Goal: Task Accomplishment & Management: Use online tool/utility

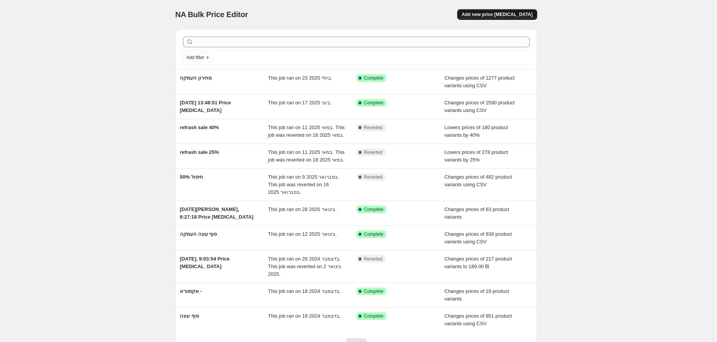
click at [523, 11] on button "Add new price [MEDICAL_DATA]" at bounding box center [497, 14] width 80 height 11
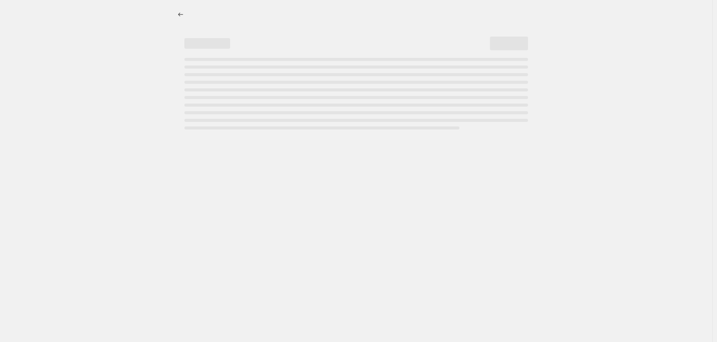
select select "percentage"
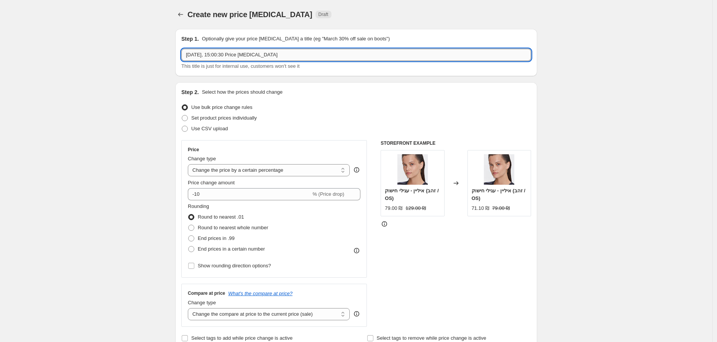
click at [269, 57] on input "13 באוג׳ 2025, 15:00:30 Price change job" at bounding box center [356, 55] width 350 height 12
type input "מ"
type input "חיסול 50% על הכל"
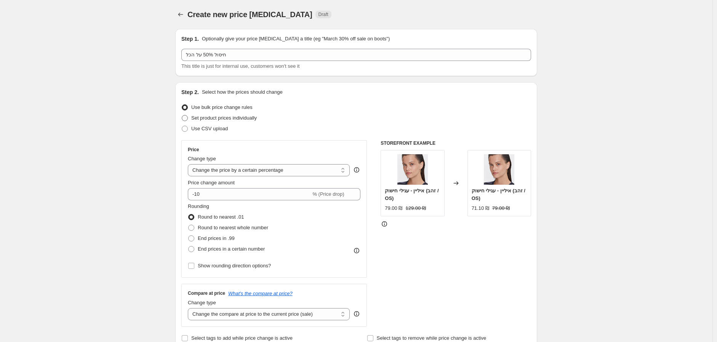
click at [249, 119] on span "Set product prices individually" at bounding box center [224, 118] width 66 height 6
click at [182, 115] on input "Set product prices individually" at bounding box center [182, 115] width 0 height 0
radio input "true"
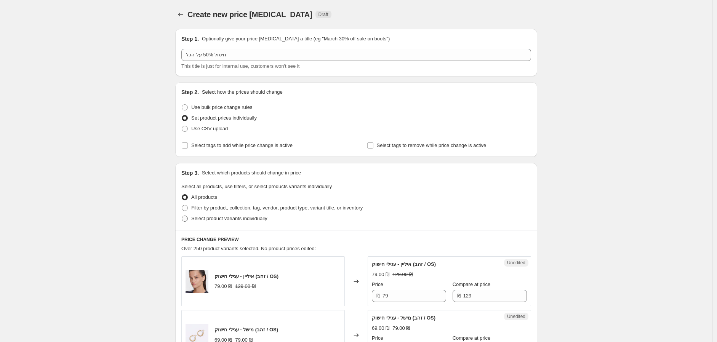
click at [264, 219] on span "Select product variants individually" at bounding box center [229, 219] width 76 height 6
click at [182, 216] on input "Select product variants individually" at bounding box center [182, 216] width 0 height 0
radio input "true"
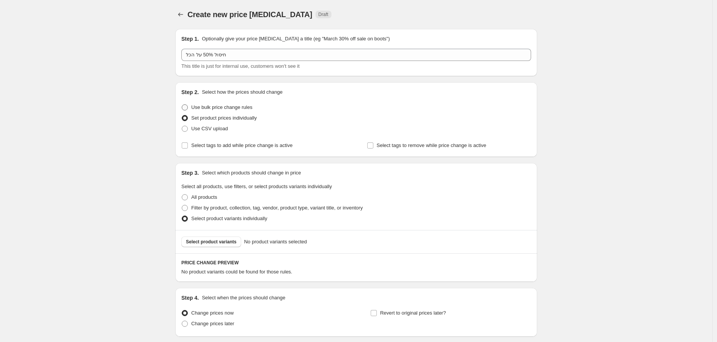
click at [249, 107] on span "Use bulk price change rules" at bounding box center [221, 107] width 61 height 6
click at [182, 105] on input "Use bulk price change rules" at bounding box center [182, 104] width 0 height 0
radio input "true"
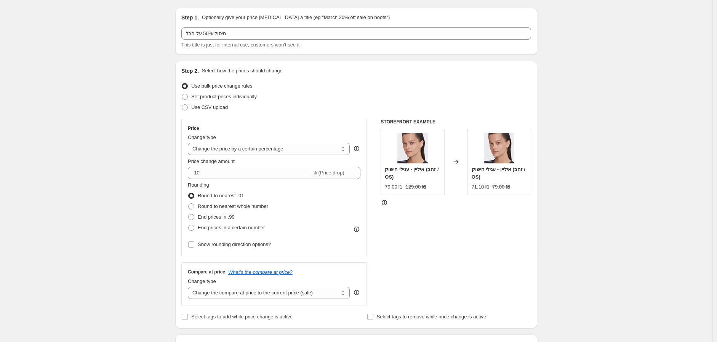
scroll to position [42, 0]
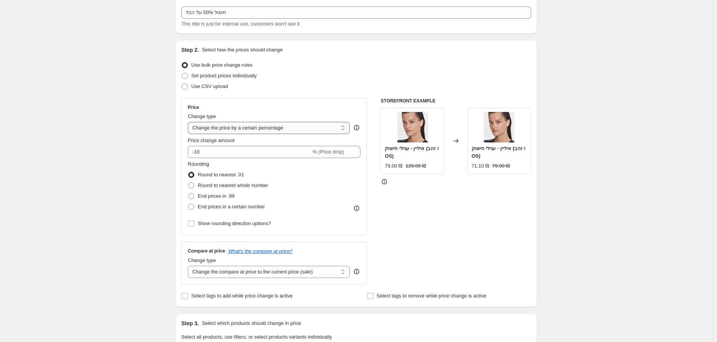
click at [297, 130] on select "Change the price to a certain amount Change the price by a certain amount Chang…" at bounding box center [269, 128] width 162 height 12
click at [190, 122] on select "Change the price to a certain amount Change the price by a certain amount Chang…" at bounding box center [269, 128] width 162 height 12
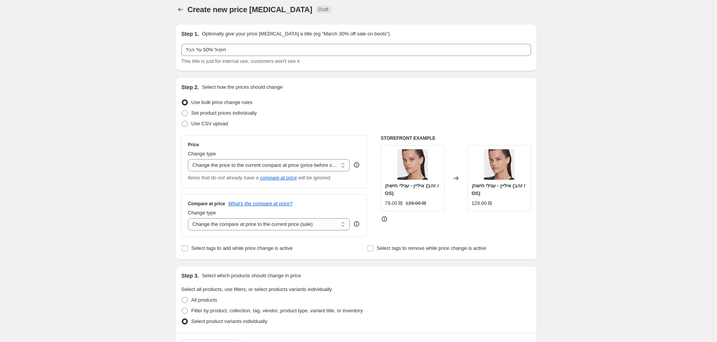
scroll to position [0, 0]
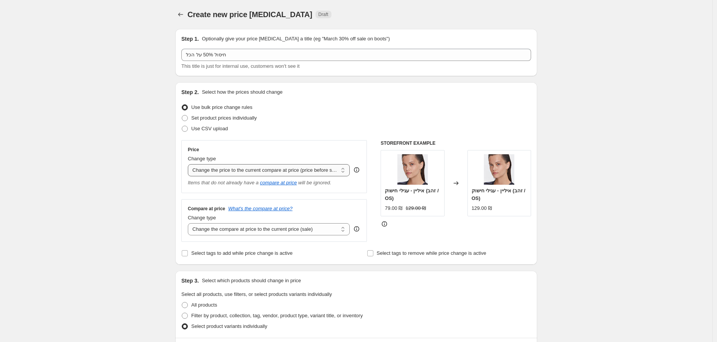
click at [274, 174] on select "Change the price to a certain amount Change the price by a certain amount Chang…" at bounding box center [269, 170] width 162 height 12
select select "pcap"
click at [190, 164] on select "Change the price to a certain amount Change the price by a certain amount Chang…" at bounding box center [269, 170] width 162 height 12
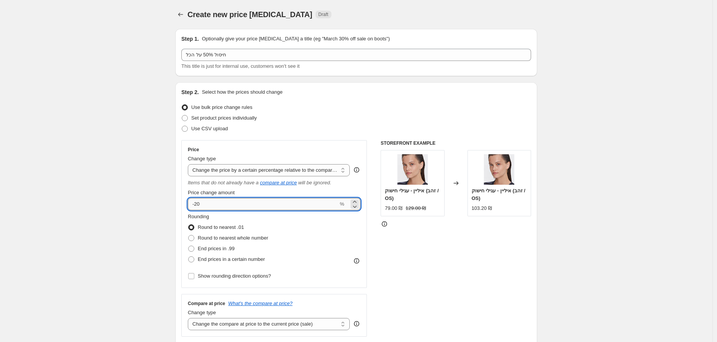
click at [230, 204] on input "-20" at bounding box center [263, 204] width 151 height 12
click at [200, 205] on input "-20" at bounding box center [263, 204] width 151 height 12
drag, startPoint x: 204, startPoint y: 206, endPoint x: 197, endPoint y: 206, distance: 7.6
click at [197, 206] on input "-20" at bounding box center [263, 204] width 151 height 12
type input "-50"
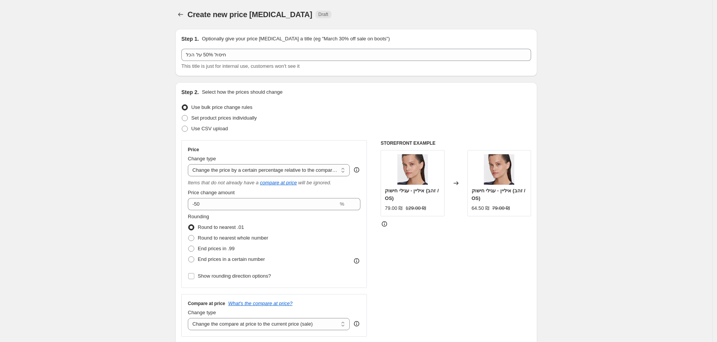
click at [412, 242] on div "STOREFRONT EXAMPLE איליין - עגילי חישוק (זהב / OS) 79.00 ₪ 129.00 ₪ Changed to …" at bounding box center [456, 238] width 151 height 197
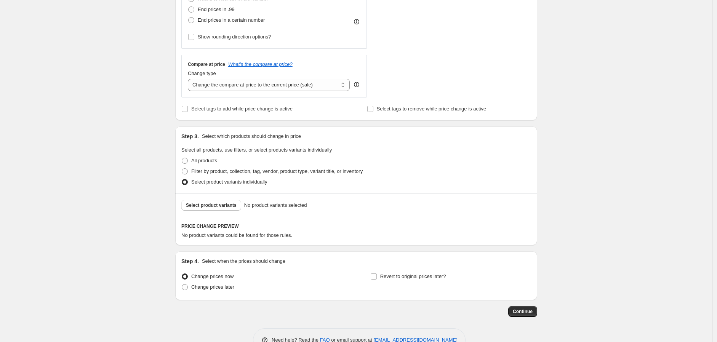
scroll to position [254, 0]
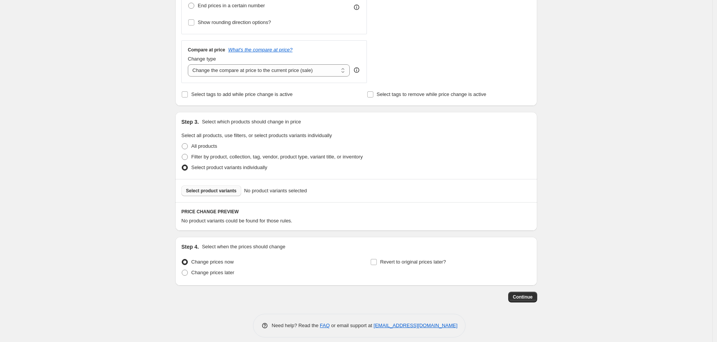
click at [221, 193] on span "Select product variants" at bounding box center [211, 191] width 51 height 6
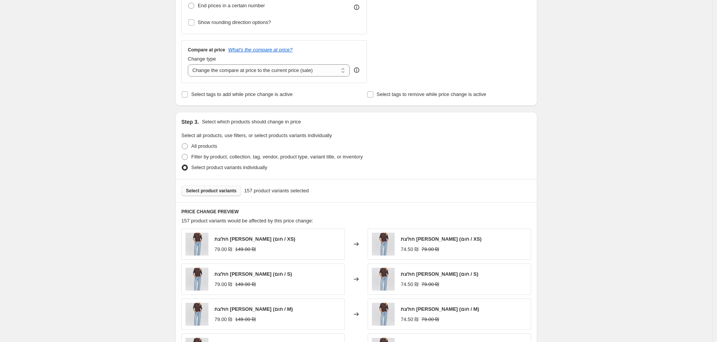
click at [220, 191] on span "Select product variants" at bounding box center [211, 191] width 51 height 6
click at [208, 195] on button "Select product variants" at bounding box center [211, 191] width 60 height 11
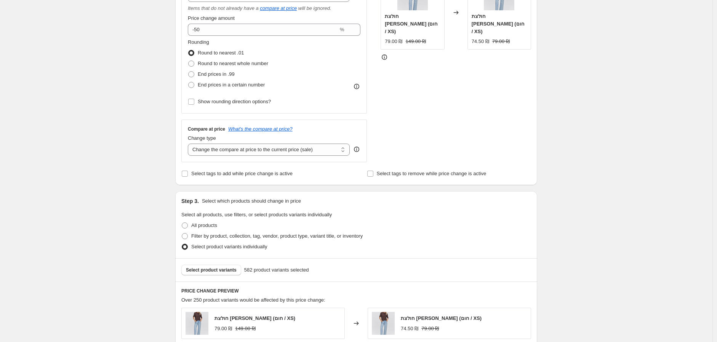
scroll to position [169, 0]
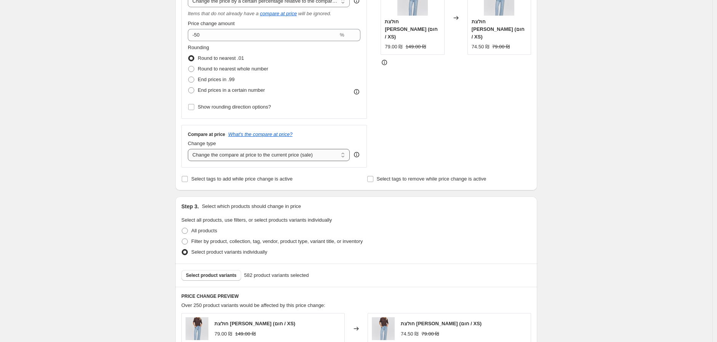
click at [277, 156] on select "Change the compare at price to the current price (sale) Change the compare at p…" at bounding box center [269, 155] width 162 height 12
select select "no_change"
click at [190, 149] on select "Change the compare at price to the current price (sale) Change the compare at p…" at bounding box center [269, 155] width 162 height 12
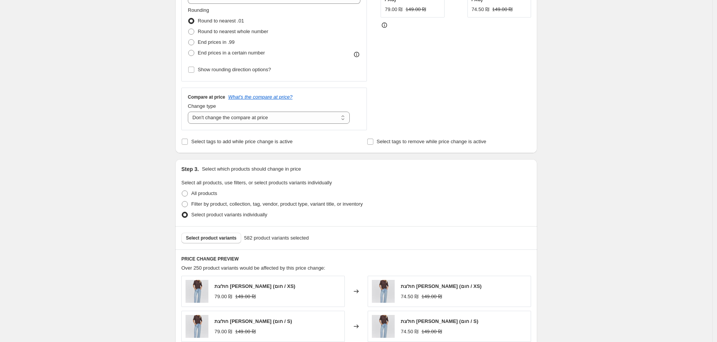
scroll to position [254, 0]
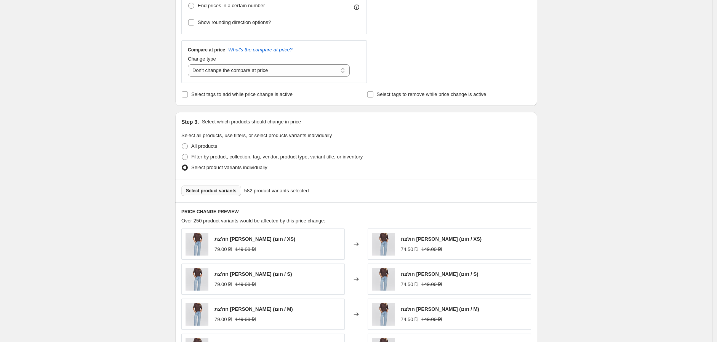
click at [229, 191] on span "Select product variants" at bounding box center [211, 191] width 51 height 6
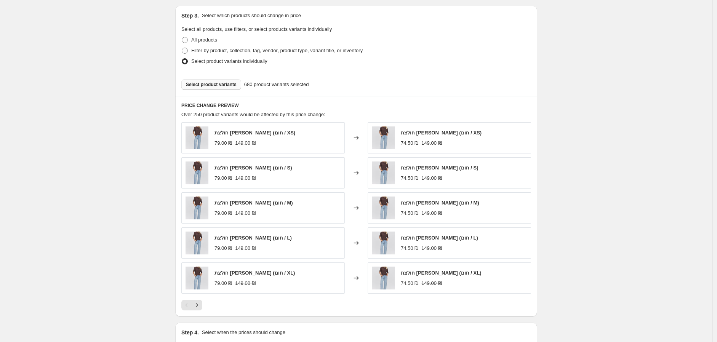
scroll to position [454, 0]
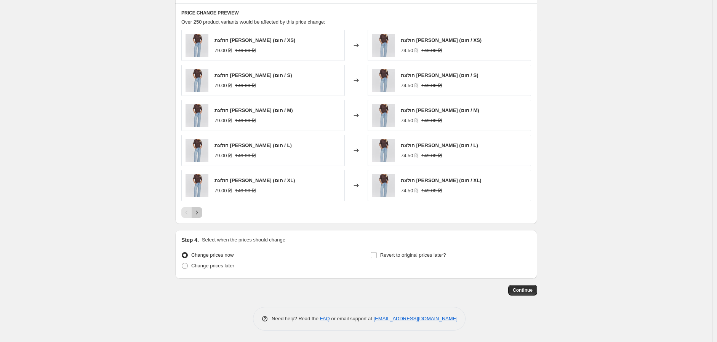
click at [201, 213] on icon "Next" at bounding box center [197, 213] width 8 height 8
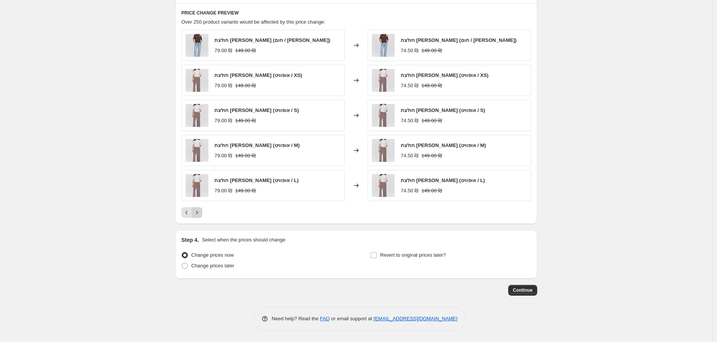
click at [193, 216] on button "Next" at bounding box center [197, 212] width 11 height 11
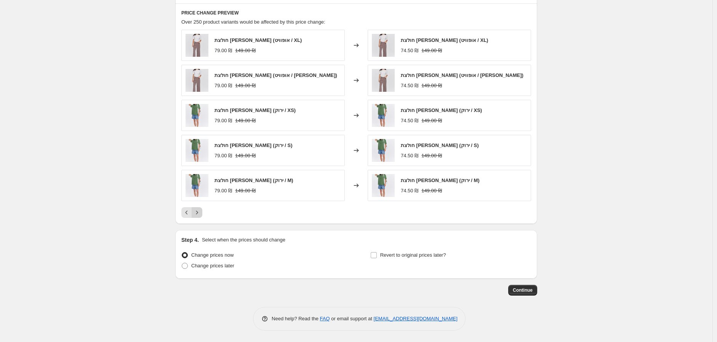
click at [198, 213] on icon "Next" at bounding box center [197, 212] width 2 height 3
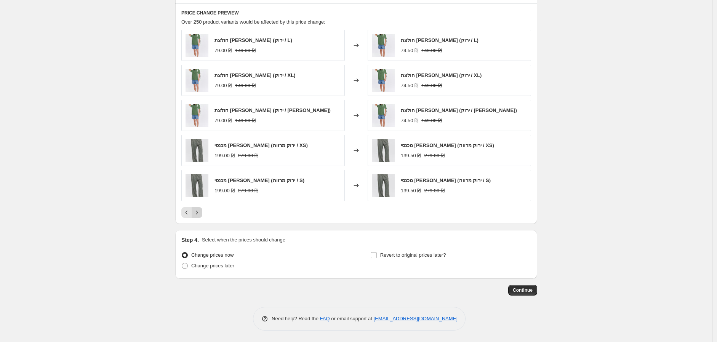
click at [198, 213] on icon "Next" at bounding box center [197, 212] width 2 height 3
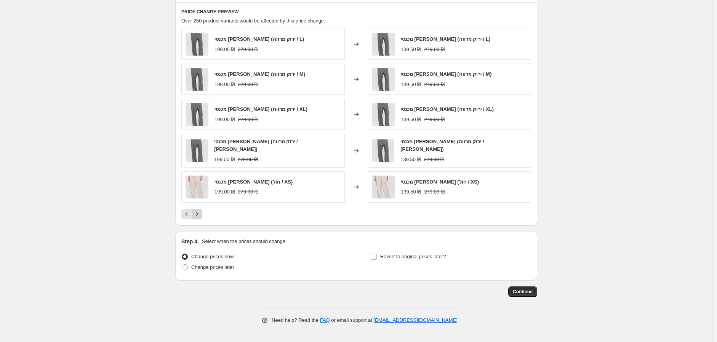
click at [198, 213] on icon "Next" at bounding box center [197, 213] width 2 height 3
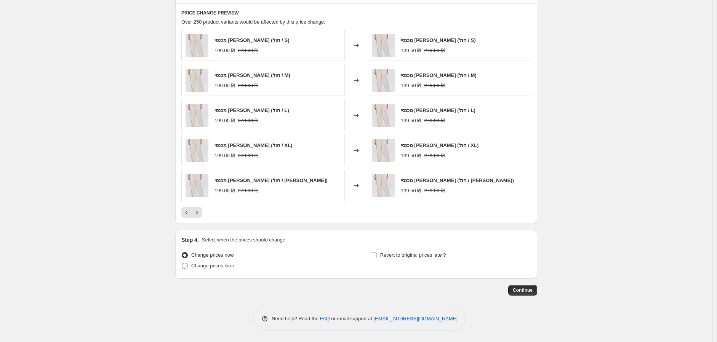
click at [188, 268] on span at bounding box center [185, 266] width 6 height 6
click at [182, 263] on input "Change prices later" at bounding box center [182, 263] width 0 height 0
radio input "true"
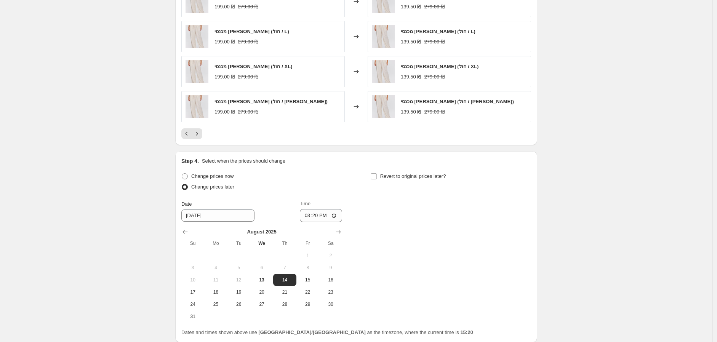
scroll to position [539, 0]
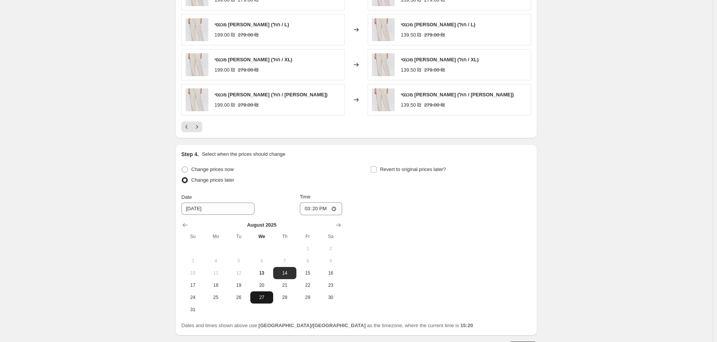
click at [266, 298] on span "27" at bounding box center [261, 298] width 17 height 6
click at [242, 302] on button "26" at bounding box center [239, 298] width 23 height 12
click at [329, 201] on div "Time" at bounding box center [321, 197] width 43 height 8
click at [329, 204] on input "15:20" at bounding box center [321, 208] width 43 height 13
click at [330, 209] on input "15:20" at bounding box center [321, 208] width 43 height 13
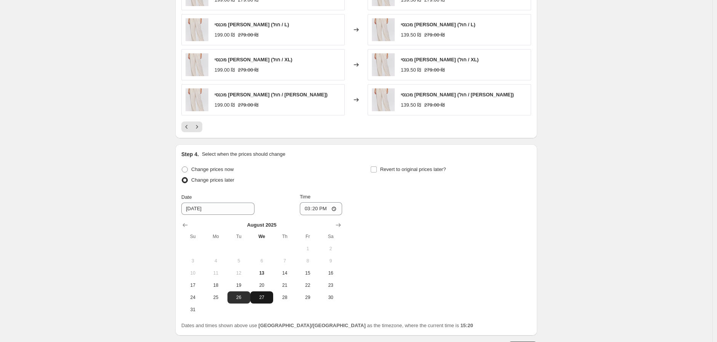
click at [267, 297] on span "27" at bounding box center [261, 298] width 17 height 6
type input "8/27/2025"
click at [340, 204] on div "Time 15:20" at bounding box center [321, 204] width 43 height 22
click at [338, 207] on input "15:20" at bounding box center [321, 208] width 43 height 13
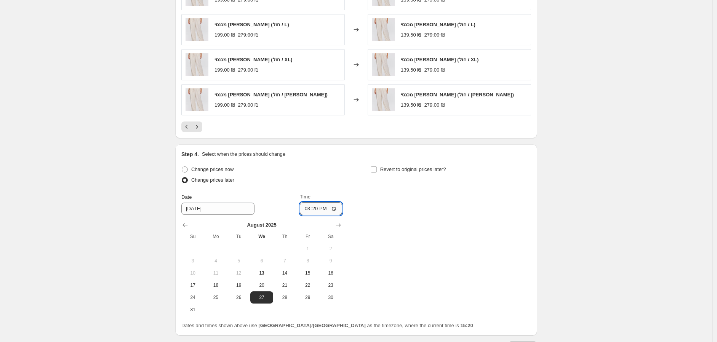
click at [338, 207] on input "15:20" at bounding box center [321, 208] width 43 height 13
click at [335, 210] on input "15:20" at bounding box center [321, 208] width 43 height 13
click at [325, 210] on input "15:00" at bounding box center [321, 208] width 43 height 13
click at [318, 206] on input "15:00" at bounding box center [321, 208] width 43 height 13
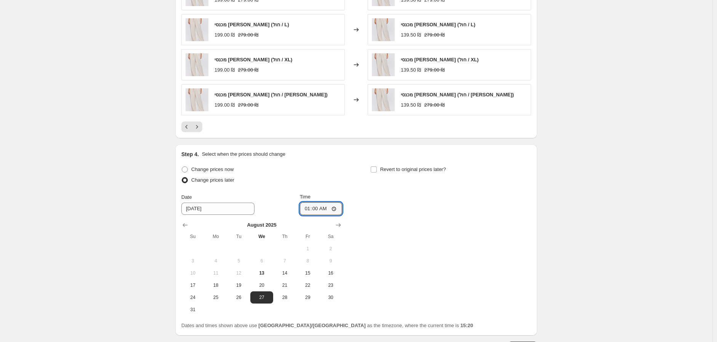
type input "01:00"
click at [388, 199] on div "Change prices now Change prices later Date 8/27/2025 Time 01:00 August 2025 Su …" at bounding box center [356, 240] width 350 height 152
click at [385, 210] on div "Change prices now Change prices later Date 8/27/2025 Time 01:00 August 2025 Su …" at bounding box center [356, 240] width 350 height 152
click at [397, 172] on span "Revert to original prices later?" at bounding box center [413, 170] width 66 height 6
click at [377, 172] on input "Revert to original prices later?" at bounding box center [374, 170] width 6 height 6
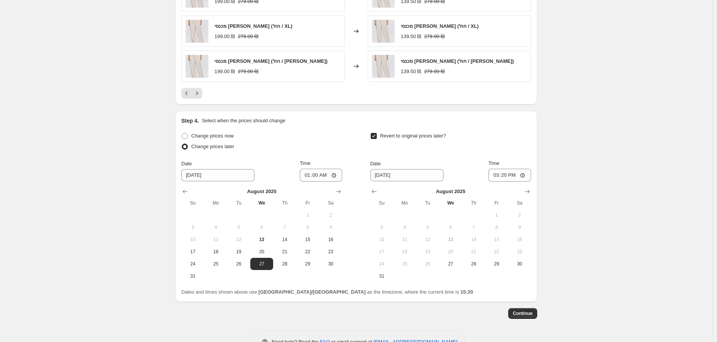
scroll to position [554, 0]
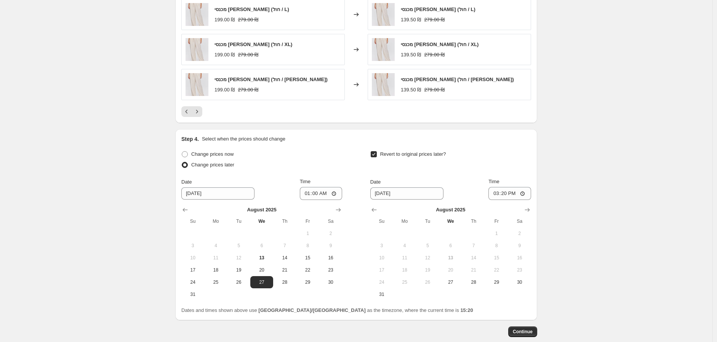
click at [394, 157] on span "Revert to original prices later?" at bounding box center [413, 154] width 66 height 6
click at [377, 157] on input "Revert to original prices later?" at bounding box center [374, 154] width 6 height 6
checkbox input "false"
click at [525, 331] on span "Continue" at bounding box center [523, 332] width 20 height 6
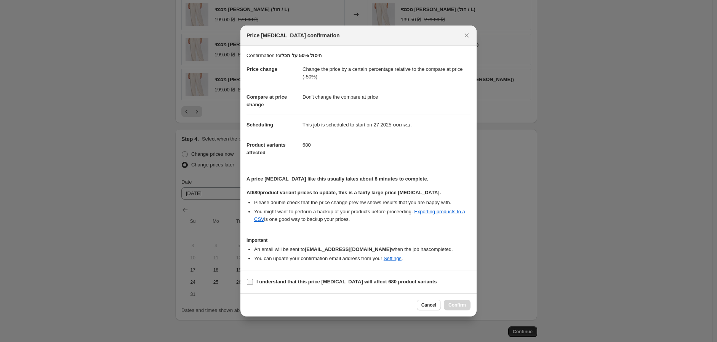
click at [318, 283] on b "I understand that this price change job will affect 680 product variants" at bounding box center [347, 282] width 180 height 6
click at [253, 283] on input "I understand that this price change job will affect 680 product variants" at bounding box center [250, 282] width 6 height 6
checkbox input "true"
click at [452, 308] on span "Confirm" at bounding box center [458, 305] width 18 height 6
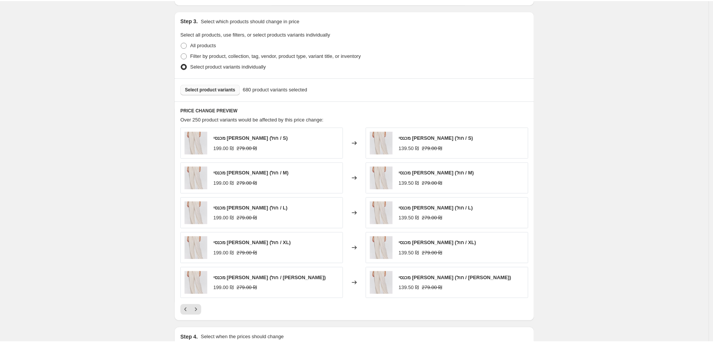
scroll to position [384, 0]
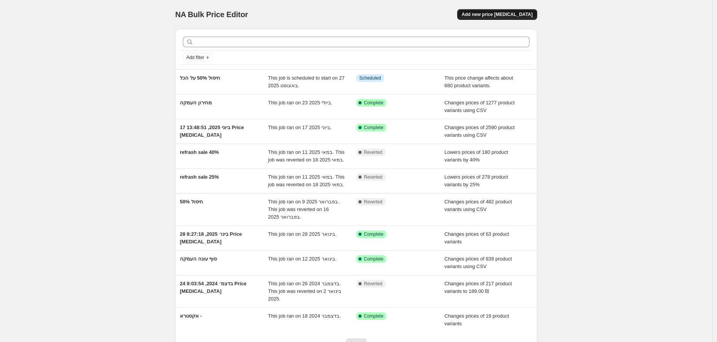
click at [497, 18] on button "Add new price [MEDICAL_DATA]" at bounding box center [497, 14] width 80 height 11
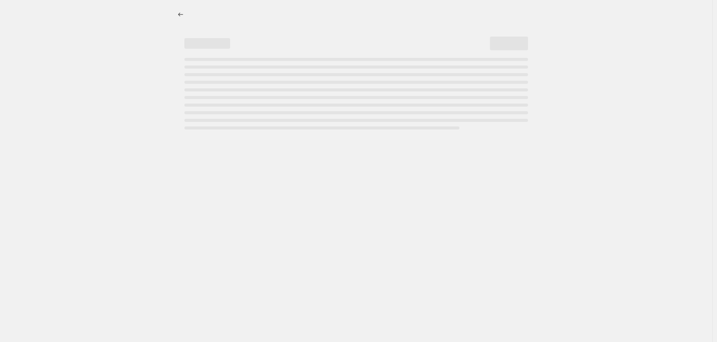
select select "percentage"
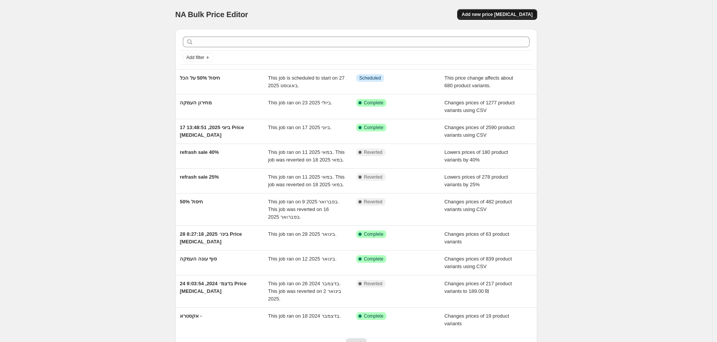
click at [504, 10] on button "Add new price [MEDICAL_DATA]" at bounding box center [497, 14] width 80 height 11
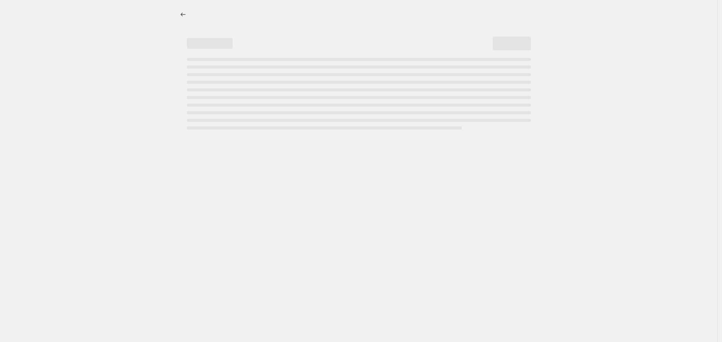
select select "percentage"
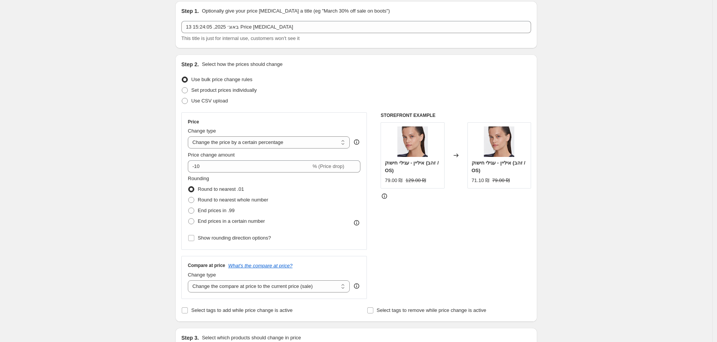
scroll to position [42, 0]
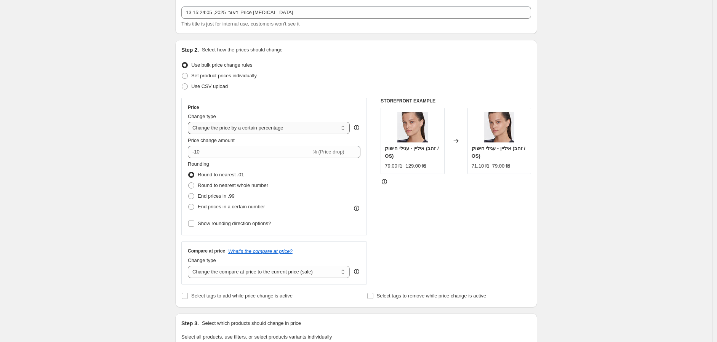
click at [257, 131] on select "Change the price to a certain amount Change the price by a certain amount Chang…" at bounding box center [269, 128] width 162 height 12
click at [214, 74] on span "Set product prices individually" at bounding box center [224, 76] width 66 height 6
click at [182, 73] on input "Set product prices individually" at bounding box center [182, 73] width 0 height 0
radio input "true"
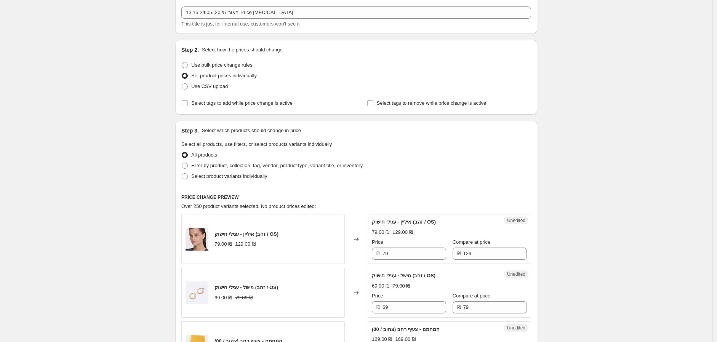
click at [220, 74] on span "Set product prices individually" at bounding box center [224, 76] width 66 height 6
click at [182, 73] on input "Set product prices individually" at bounding box center [182, 73] width 0 height 0
click at [220, 63] on span "Use bulk price change rules" at bounding box center [221, 65] width 61 height 6
click at [182, 63] on input "Use bulk price change rules" at bounding box center [182, 62] width 0 height 0
radio input "true"
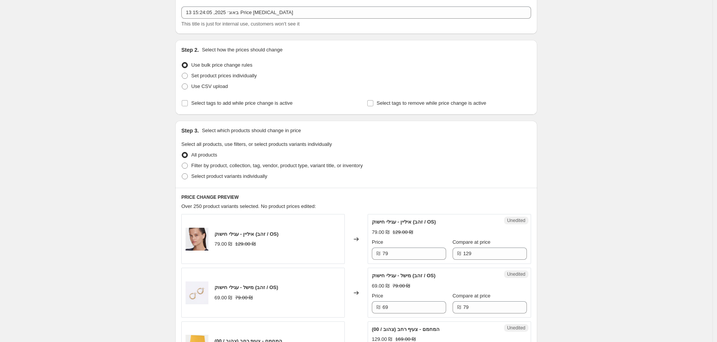
select select "percentage"
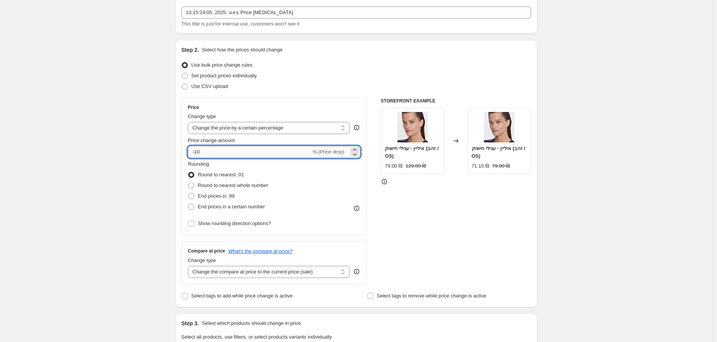
click at [296, 146] on input "-10" at bounding box center [249, 152] width 123 height 12
click at [356, 149] on icon at bounding box center [354, 150] width 3 height 2
click at [294, 149] on input "-7" at bounding box center [249, 152] width 123 height 12
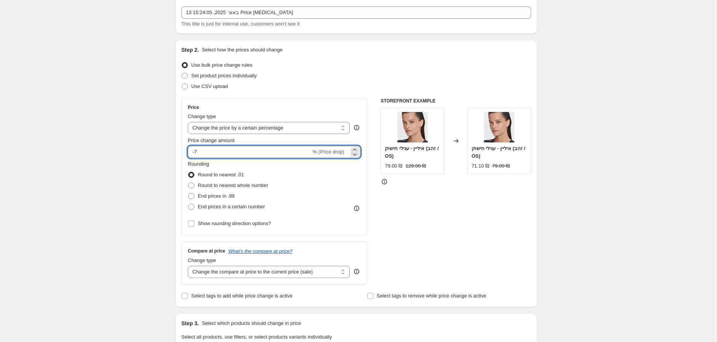
click at [294, 149] on input "-7" at bounding box center [249, 152] width 123 height 12
click at [192, 152] on input "50" at bounding box center [245, 152] width 114 height 12
type input "-50"
click at [290, 129] on select "Change the price to a certain amount Change the price by a certain amount Chang…" at bounding box center [269, 128] width 162 height 12
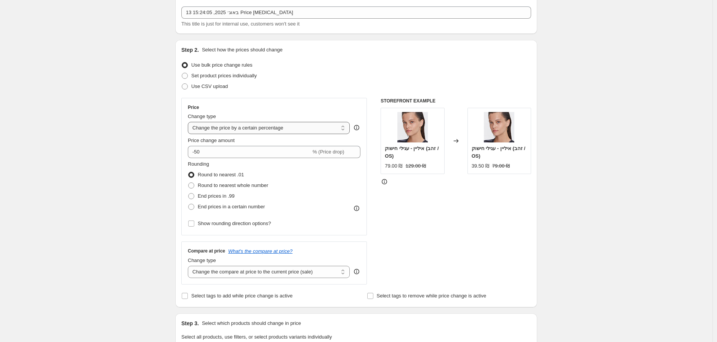
select select "pcap"
click at [190, 122] on select "Change the price to a certain amount Change the price by a certain amount Chang…" at bounding box center [269, 128] width 162 height 12
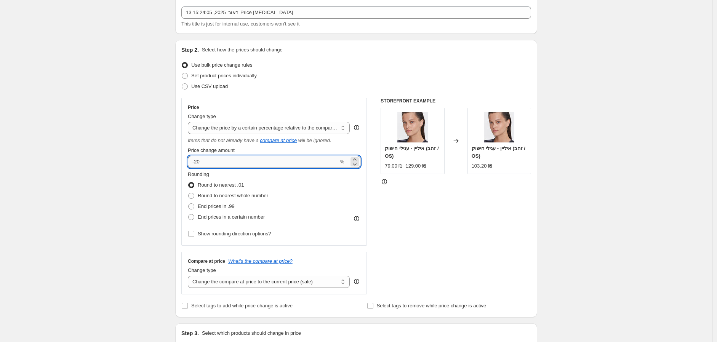
click at [200, 162] on input "-20" at bounding box center [263, 162] width 151 height 12
type input "-50"
click at [443, 224] on div "STOREFRONT EXAMPLE איליין - עגילי חישוק (זהב / OS) 79.00 ₪ 129.00 ₪ Changed to …" at bounding box center [456, 196] width 151 height 197
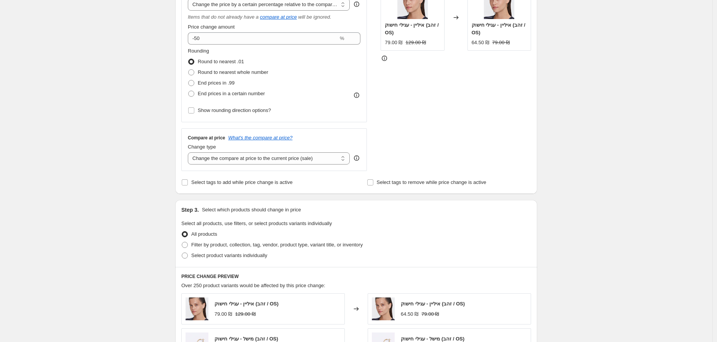
scroll to position [169, 0]
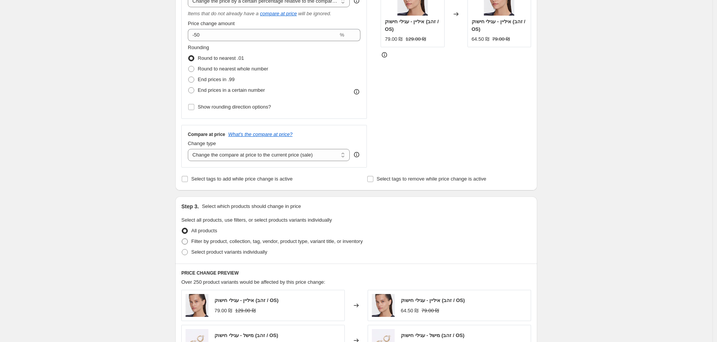
click at [201, 244] on span "Filter by product, collection, tag, vendor, product type, variant title, or inv…" at bounding box center [277, 242] width 172 height 6
click at [182, 239] on input "Filter by product, collection, tag, vendor, product type, variant title, or inv…" at bounding box center [182, 239] width 0 height 0
radio input "true"
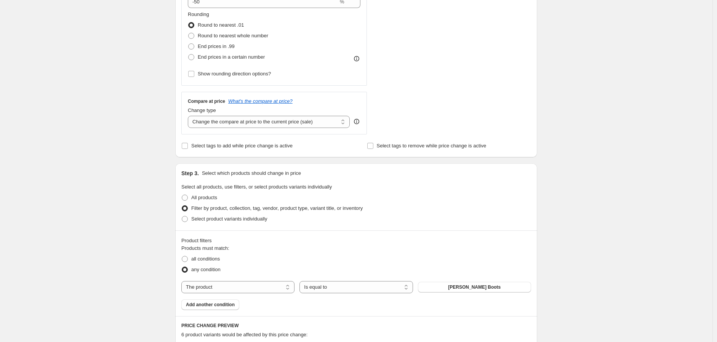
scroll to position [212, 0]
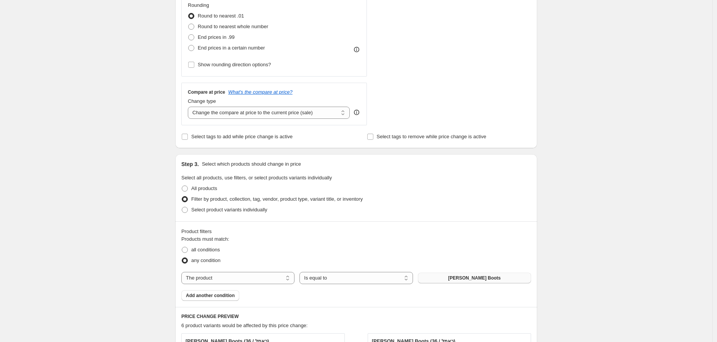
click at [479, 279] on span "Bixby Boots" at bounding box center [474, 278] width 53 height 6
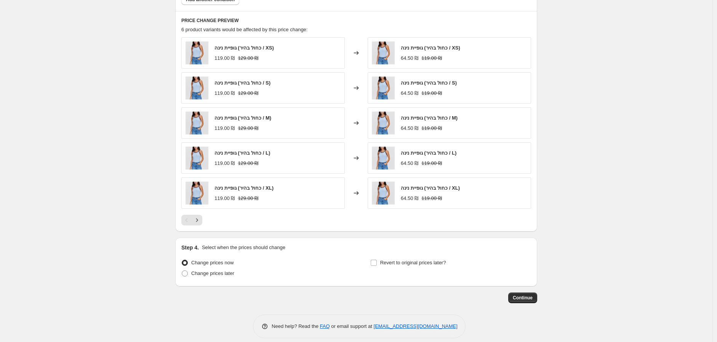
scroll to position [516, 0]
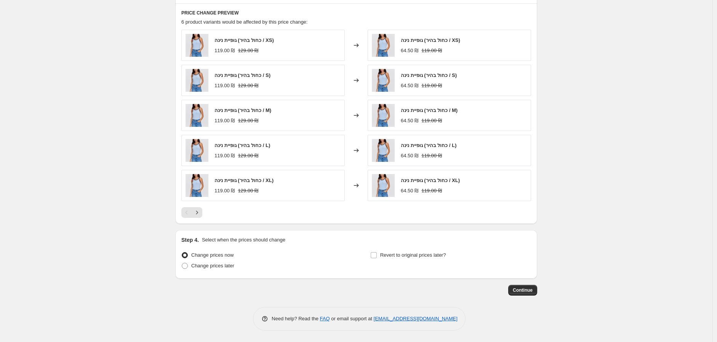
click at [532, 292] on span "Continue" at bounding box center [523, 290] width 20 height 6
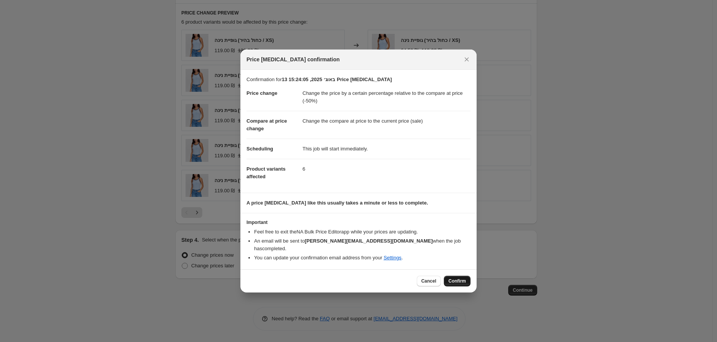
click at [461, 278] on span "Confirm" at bounding box center [458, 281] width 18 height 6
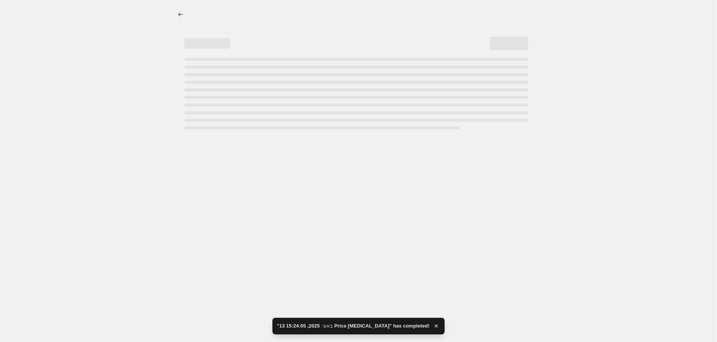
select select "pcap"
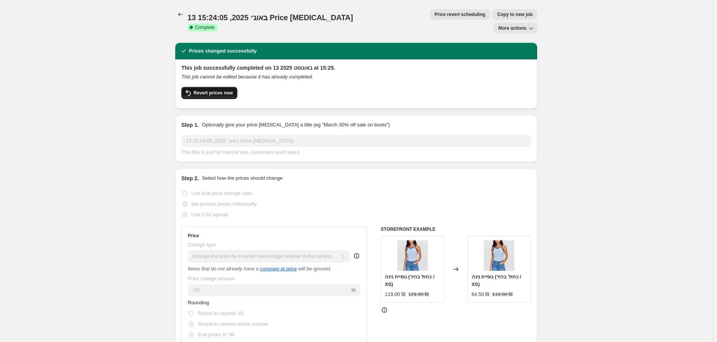
click at [218, 90] on span "Revert prices now" at bounding box center [213, 93] width 39 height 6
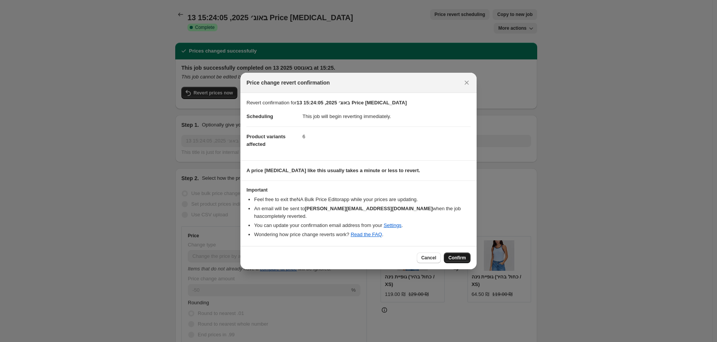
click at [459, 255] on span "Confirm" at bounding box center [458, 258] width 18 height 6
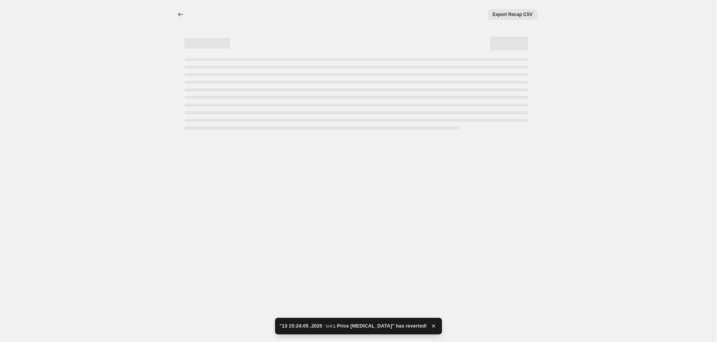
select select "pcap"
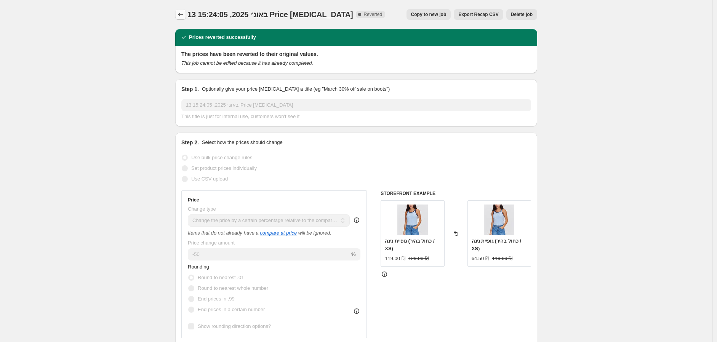
click at [181, 14] on icon "Price change jobs" at bounding box center [181, 15] width 8 height 8
